Goal: Task Accomplishment & Management: Manage account settings

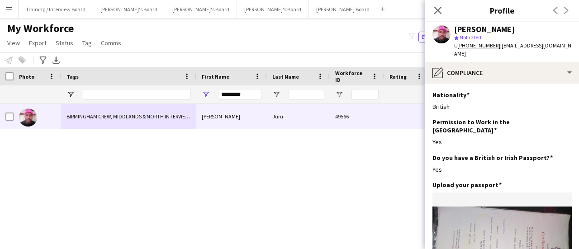
scroll to position [90, 0]
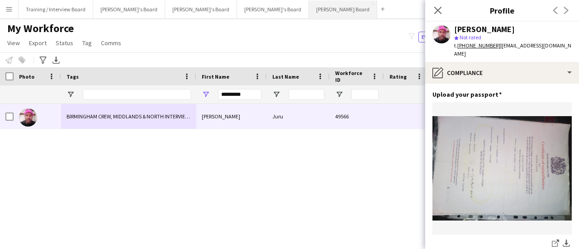
click at [309, 15] on button "[PERSON_NAME] Board Close" at bounding box center [343, 9] width 68 height 18
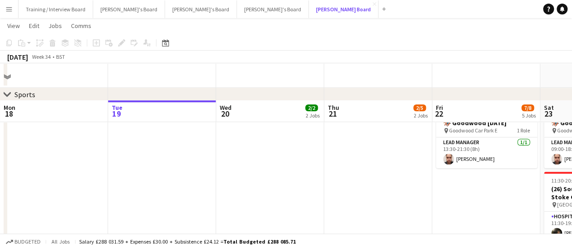
scroll to position [497, 0]
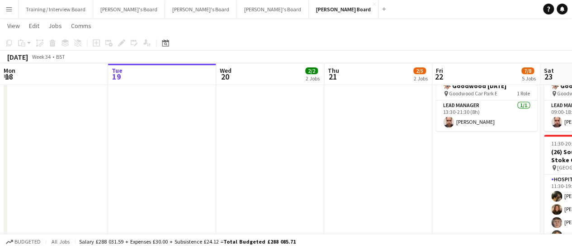
drag, startPoint x: 298, startPoint y: 200, endPoint x: 294, endPoint y: 197, distance: 5.2
click at [296, 198] on app-calendar-viewport "Sat 16 94/95 12 Jobs Sun 17 3/4 4 Jobs Mon 18 Tue 19 Wed 20 2/2 2 Jobs Thu 21 2…" at bounding box center [286, 248] width 572 height 1420
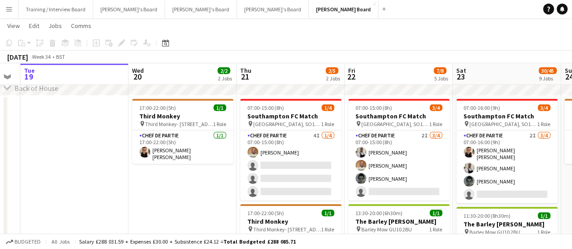
scroll to position [0, 329]
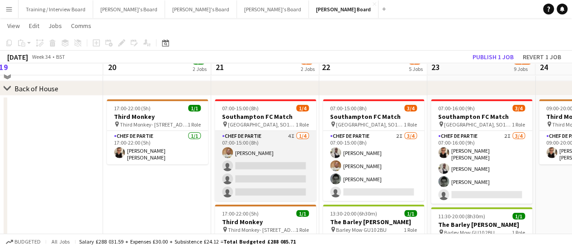
scroll to position [1085, 0]
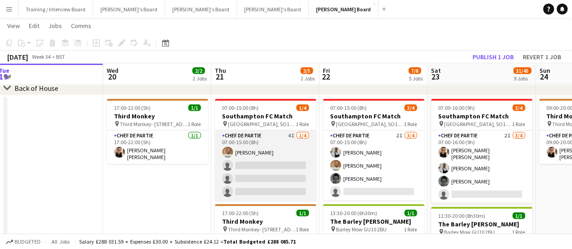
drag, startPoint x: 259, startPoint y: 162, endPoint x: 276, endPoint y: 200, distance: 41.9
click at [260, 162] on app-card-role "Chef de Partie 4I [DATE] 07:00-15:00 (8h) [PERSON_NAME] single-neutral-actions …" at bounding box center [265, 166] width 101 height 70
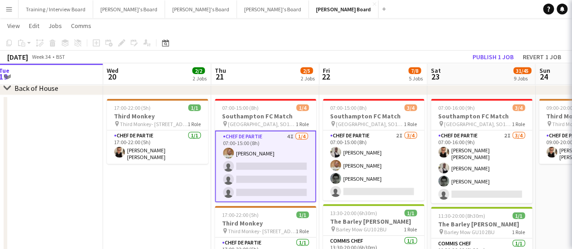
scroll to position [0, 327]
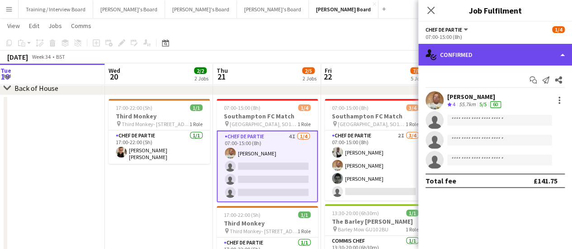
drag, startPoint x: 470, startPoint y: 55, endPoint x: 478, endPoint y: 61, distance: 10.2
click at [470, 55] on div "single-neutral-actions-check-2 Confirmed" at bounding box center [495, 55] width 154 height 22
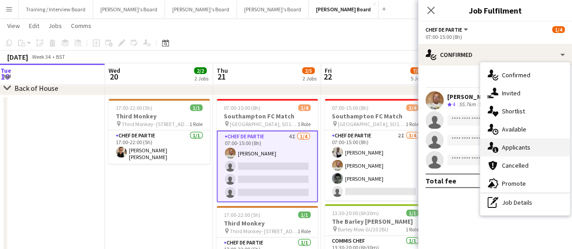
click at [533, 143] on div "single-neutral-actions-information Applicants" at bounding box center [525, 147] width 90 height 18
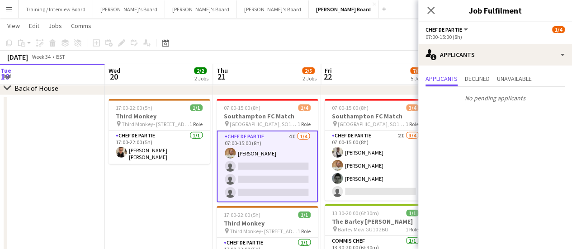
click at [37, 203] on app-date-cell at bounding box center [51, 232] width 108 height 275
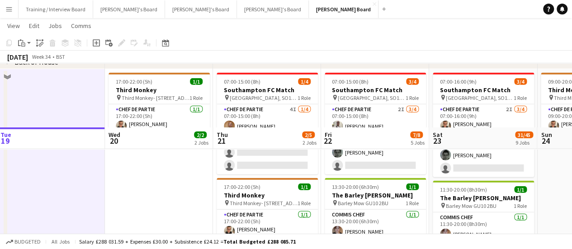
scroll to position [1085, 0]
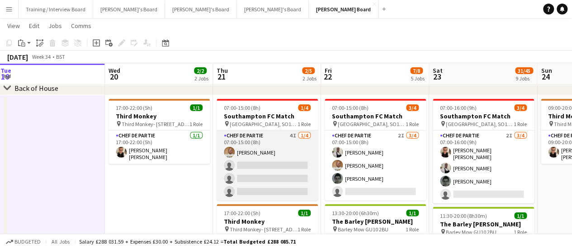
click at [218, 171] on app-card-role "Chef de Partie 4I [DATE] 07:00-15:00 (8h) [PERSON_NAME] single-neutral-actions …" at bounding box center [267, 166] width 101 height 70
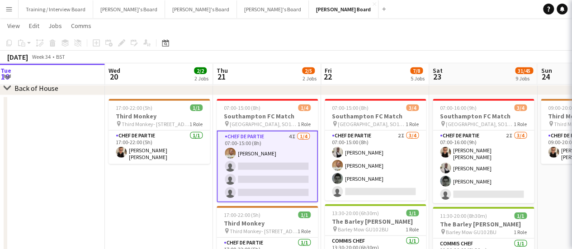
click at [254, 168] on app-card-role "Chef de Partie 4I [DATE] 07:00-15:00 (8h) [PERSON_NAME] single-neutral-actions …" at bounding box center [267, 167] width 101 height 72
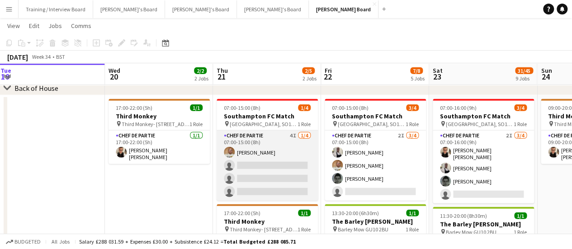
click at [290, 160] on app-card-role "Chef de Partie 4I [DATE] 07:00-15:00 (8h) [PERSON_NAME] single-neutral-actions …" at bounding box center [267, 166] width 101 height 70
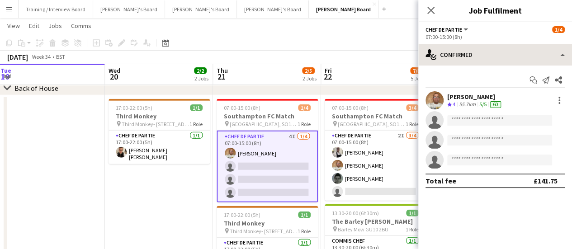
drag, startPoint x: 491, startPoint y: 38, endPoint x: 491, endPoint y: 52, distance: 13.6
click at [491, 38] on div "07:00-15:00 (8h)" at bounding box center [494, 36] width 139 height 7
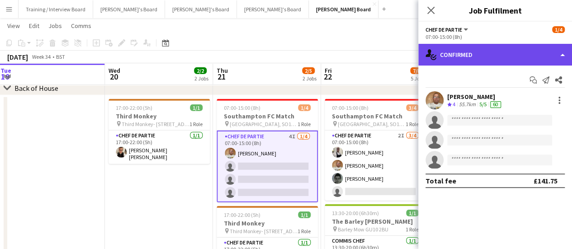
click at [491, 52] on div "single-neutral-actions-check-2 Confirmed" at bounding box center [495, 55] width 154 height 22
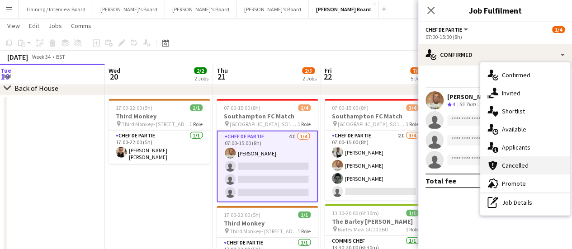
click at [532, 157] on div "cancellation Cancelled" at bounding box center [525, 165] width 90 height 18
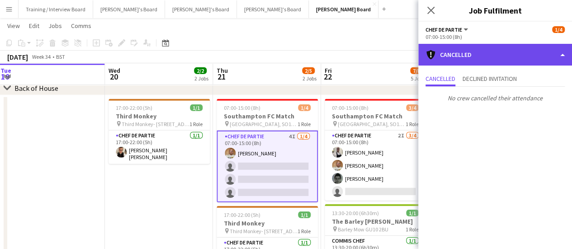
click at [475, 47] on div "cancellation Cancelled" at bounding box center [495, 55] width 154 height 22
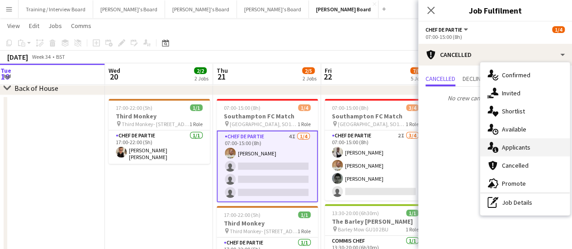
click at [528, 150] on div "single-neutral-actions-information Applicants" at bounding box center [525, 147] width 90 height 18
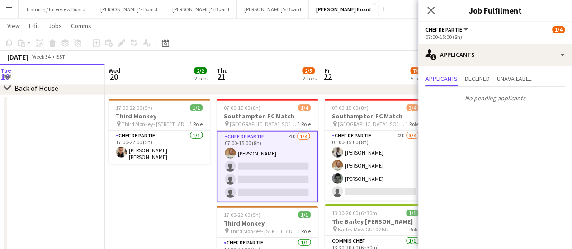
click at [119, 187] on app-date-cell "17:00-22:00 (5h) 1/1 Third Monkey pin Third Monkey- 46 South St 1 Role Chef de …" at bounding box center [159, 232] width 108 height 275
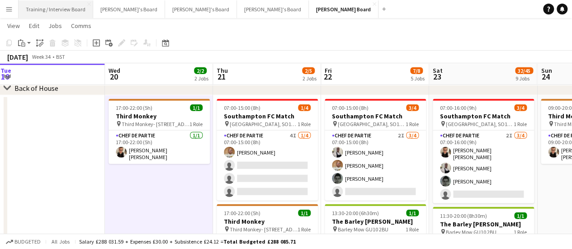
click at [60, 9] on button "Training / Interview Board Close" at bounding box center [56, 9] width 75 height 18
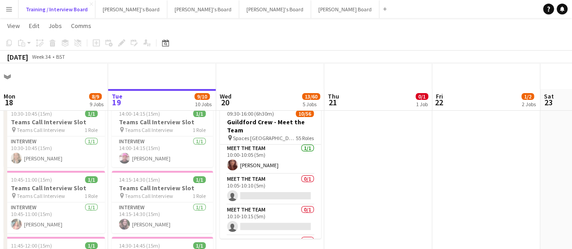
scroll to position [45, 0]
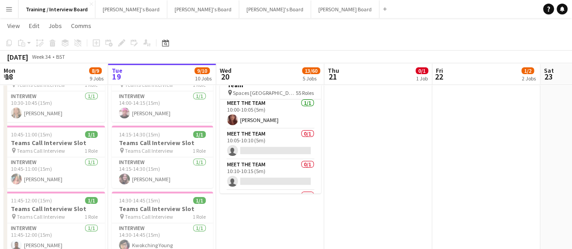
click at [457, 213] on app-date-cell at bounding box center [486, 252] width 108 height 392
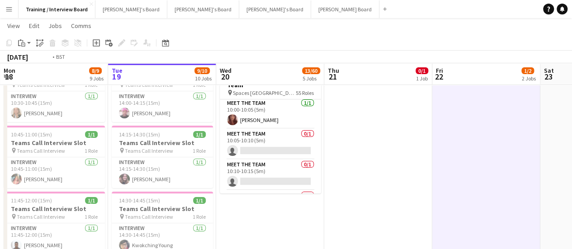
drag, startPoint x: 319, startPoint y: 210, endPoint x: 351, endPoint y: 203, distance: 32.6
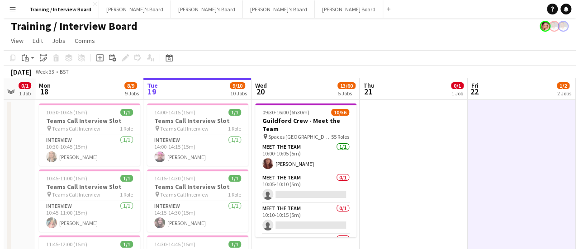
scroll to position [0, 0]
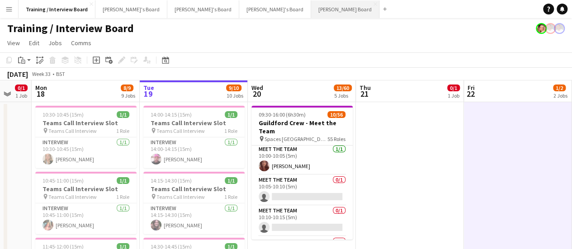
click at [311, 8] on button "[PERSON_NAME] Board Close" at bounding box center [345, 9] width 68 height 18
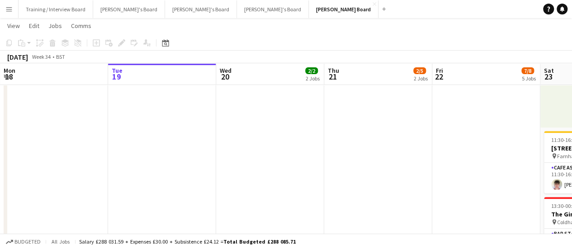
scroll to position [0, 321]
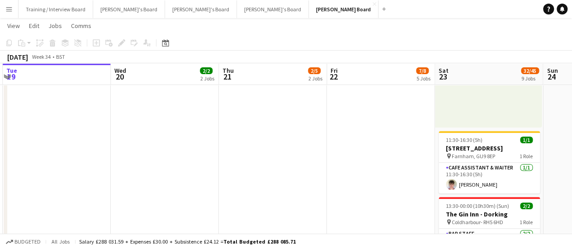
drag, startPoint x: 231, startPoint y: 172, endPoint x: 235, endPoint y: 169, distance: 5.8
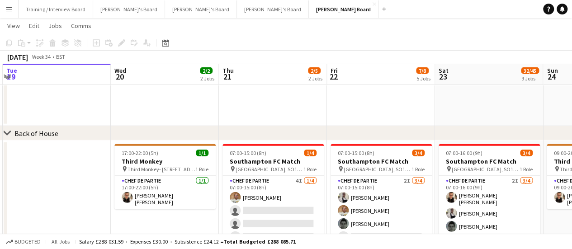
scroll to position [0, 314]
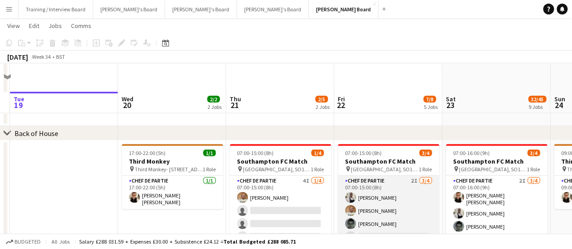
scroll to position [1085, 0]
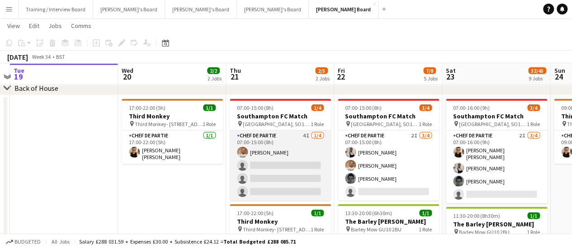
click at [267, 179] on app-card-role "Chef de Partie 4I [DATE] 07:00-15:00 (8h) [PERSON_NAME] single-neutral-actions …" at bounding box center [280, 166] width 101 height 70
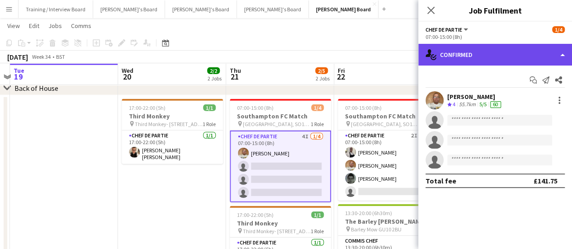
click at [484, 47] on div "single-neutral-actions-check-2 Confirmed" at bounding box center [495, 55] width 154 height 22
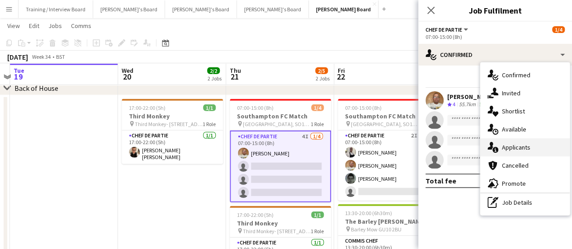
click at [510, 144] on div "single-neutral-actions-information Applicants" at bounding box center [525, 147] width 90 height 18
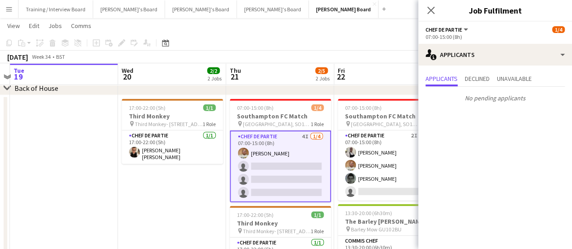
click at [163, 198] on app-date-cell "17:00-22:00 (5h) 1/1 Third Monkey pin Third Monkey- 46 South St 1 Role Chef de …" at bounding box center [172, 232] width 108 height 275
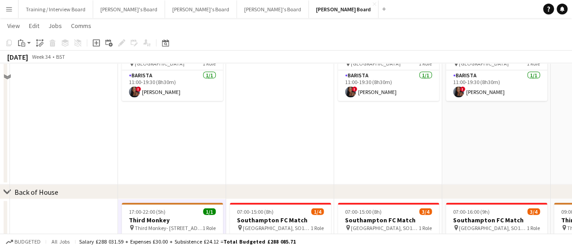
scroll to position [949, 0]
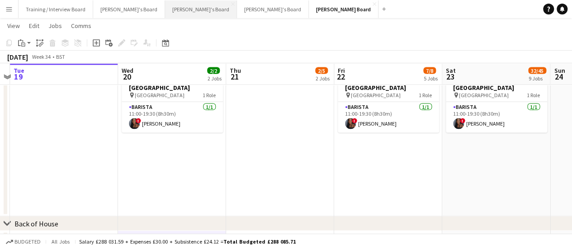
click at [165, 14] on button "[PERSON_NAME]'s Board Close" at bounding box center [201, 9] width 72 height 18
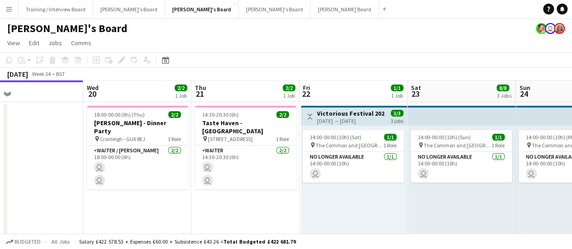
drag, startPoint x: 335, startPoint y: 141, endPoint x: 182, endPoint y: 140, distance: 153.2
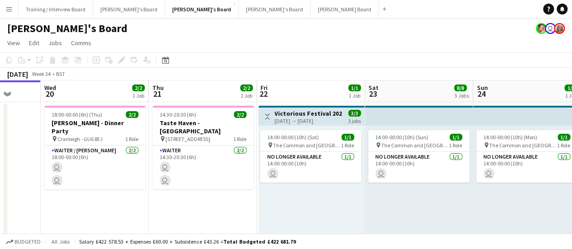
drag, startPoint x: 373, startPoint y: 153, endPoint x: 330, endPoint y: 155, distance: 43.0
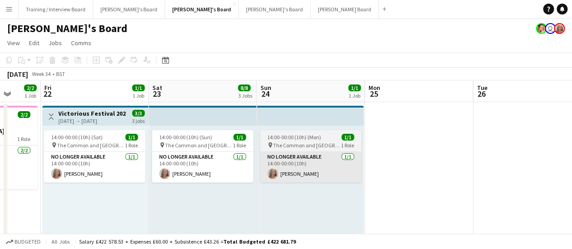
scroll to position [0, 387]
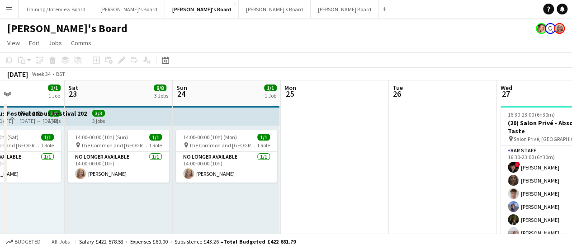
drag, startPoint x: 436, startPoint y: 188, endPoint x: 261, endPoint y: 167, distance: 176.2
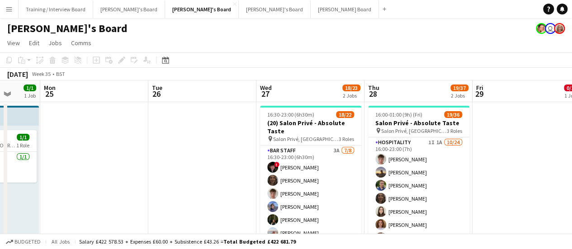
scroll to position [0, 372]
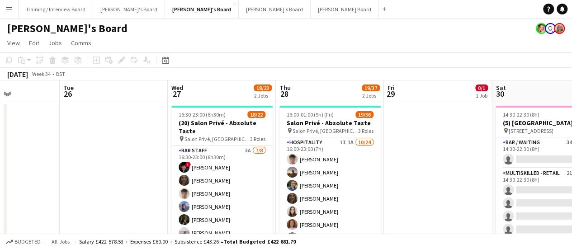
drag, startPoint x: 542, startPoint y: 177, endPoint x: 453, endPoint y: 174, distance: 88.2
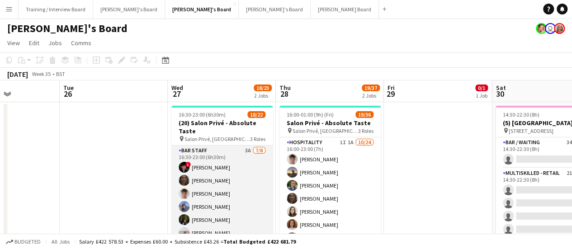
click at [195, 197] on app-card-role "BAR STAFF 3A [DATE] 16:30-23:00 (6h30m) ! [PERSON_NAME] [PERSON_NAME] [PERSON_N…" at bounding box center [221, 207] width 101 height 123
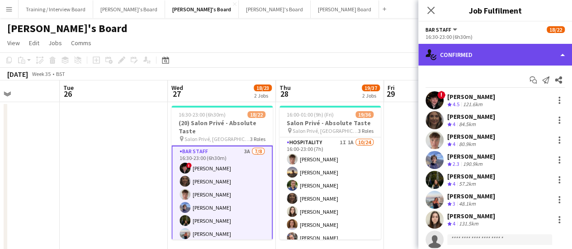
click at [471, 47] on div "single-neutral-actions-check-2 Confirmed" at bounding box center [495, 55] width 154 height 22
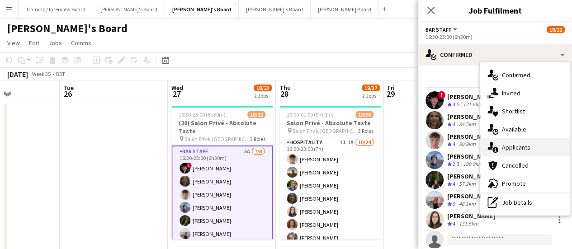
click at [526, 146] on div "single-neutral-actions-information Applicants" at bounding box center [525, 147] width 90 height 18
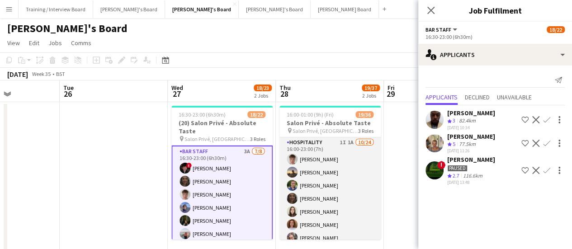
drag, startPoint x: 343, startPoint y: 185, endPoint x: 352, endPoint y: 184, distance: 8.6
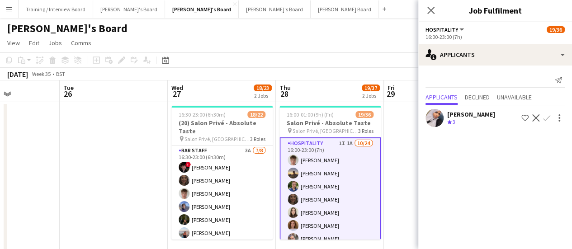
scroll to position [0, 373]
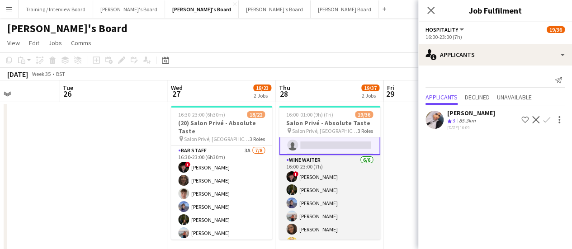
click at [350, 195] on app-card-role "WINE WAITER [DATE] 16:00-23:00 (7h) ! [PERSON_NAME] [PERSON_NAME] [PERSON_NAME]…" at bounding box center [329, 203] width 101 height 96
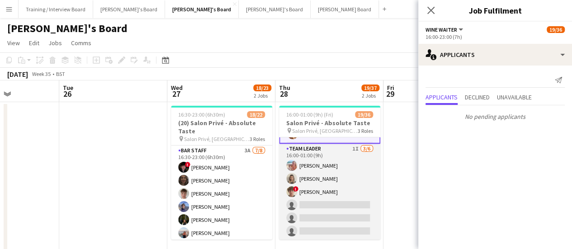
click at [349, 204] on app-card-role "TEAM LEADER 1I [DATE] 16:00-01:00 (9h) [PERSON_NAME] [PERSON_NAME] ! [PERSON_NA…" at bounding box center [329, 192] width 101 height 96
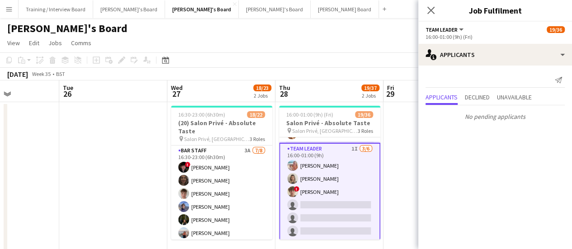
click at [422, 175] on mat-expansion-panel "users2 Applicants Send notification Applicants Declined Unavailable No pending …" at bounding box center [495, 158] width 154 height 184
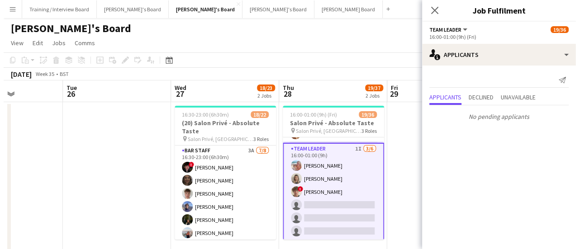
scroll to position [422, 0]
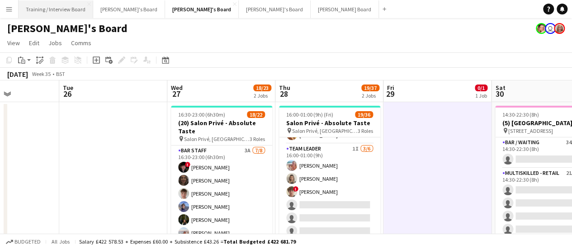
click at [71, 8] on button "Training / Interview Board Close" at bounding box center [56, 9] width 75 height 18
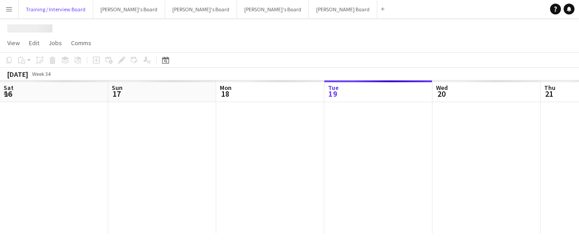
scroll to position [0, 216]
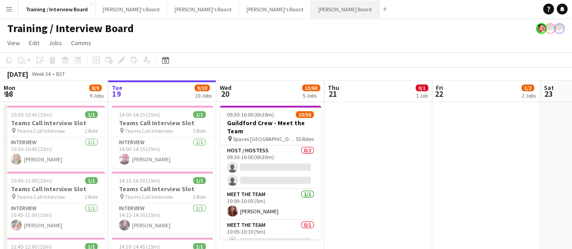
click at [311, 13] on button "[PERSON_NAME] Board Close" at bounding box center [345, 9] width 68 height 18
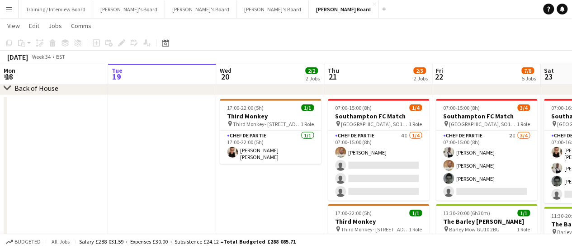
scroll to position [0, 261]
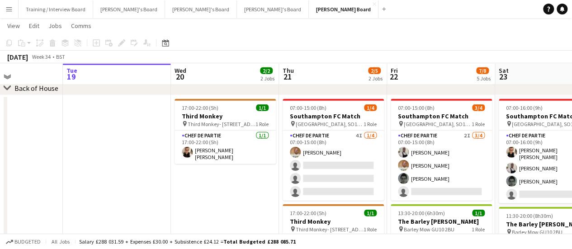
drag, startPoint x: 353, startPoint y: 200, endPoint x: 324, endPoint y: 202, distance: 29.9
